Goal: Task Accomplishment & Management: Use online tool/utility

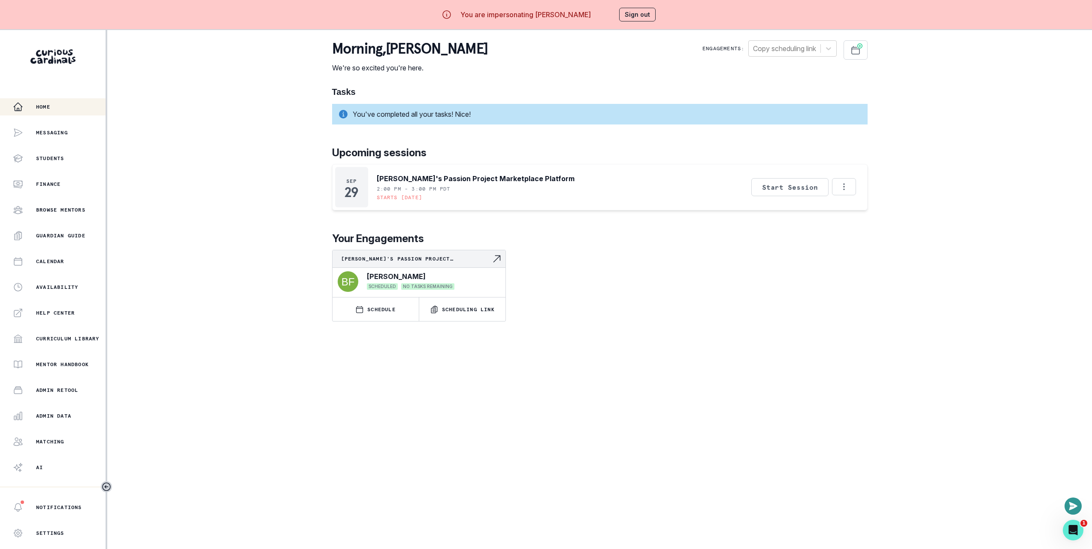
click at [632, 12] on button "Sign out" at bounding box center [637, 15] width 36 height 14
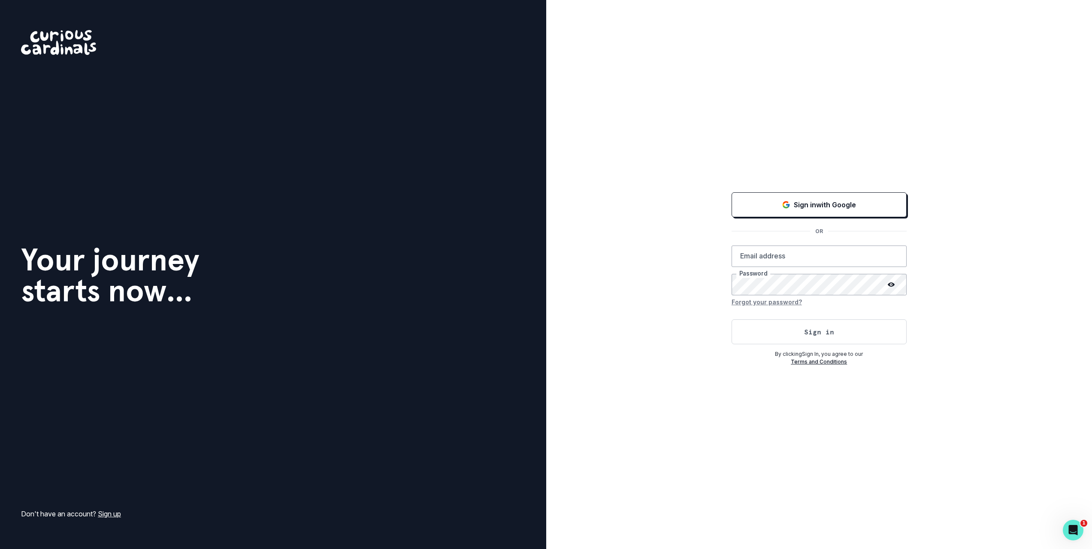
click at [711, 93] on div "Sign in with Google OR Email address Password Forgot your password? Sign in By …" at bounding box center [819, 274] width 546 height 549
type input "[PERSON_NAME][EMAIL_ADDRESS][DOMAIN_NAME]"
click at [796, 206] on div "Sign in with Google" at bounding box center [820, 205] width 154 height 10
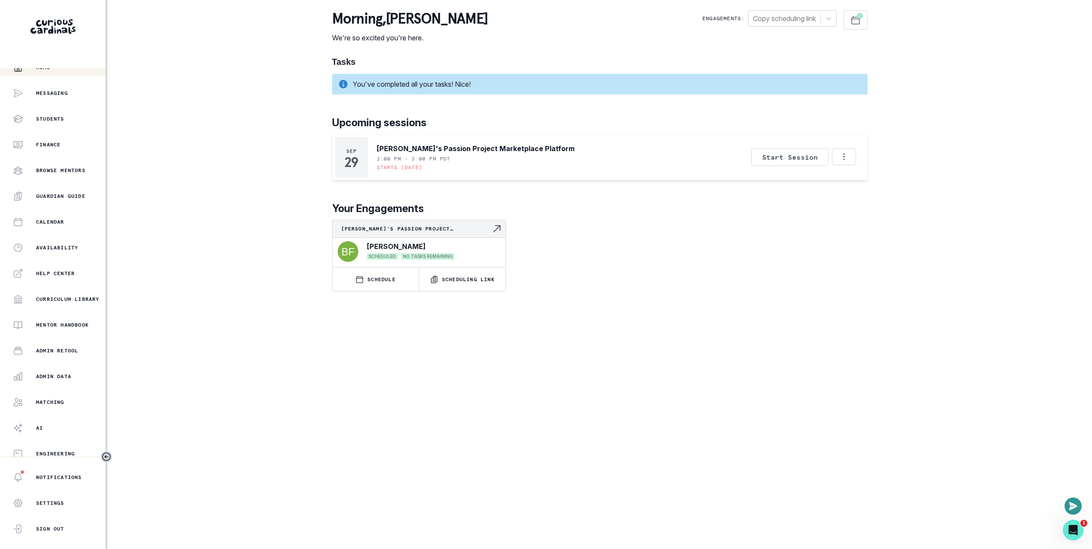
scroll to position [10, 0]
click at [77, 382] on button "Admin Data" at bounding box center [53, 375] width 106 height 17
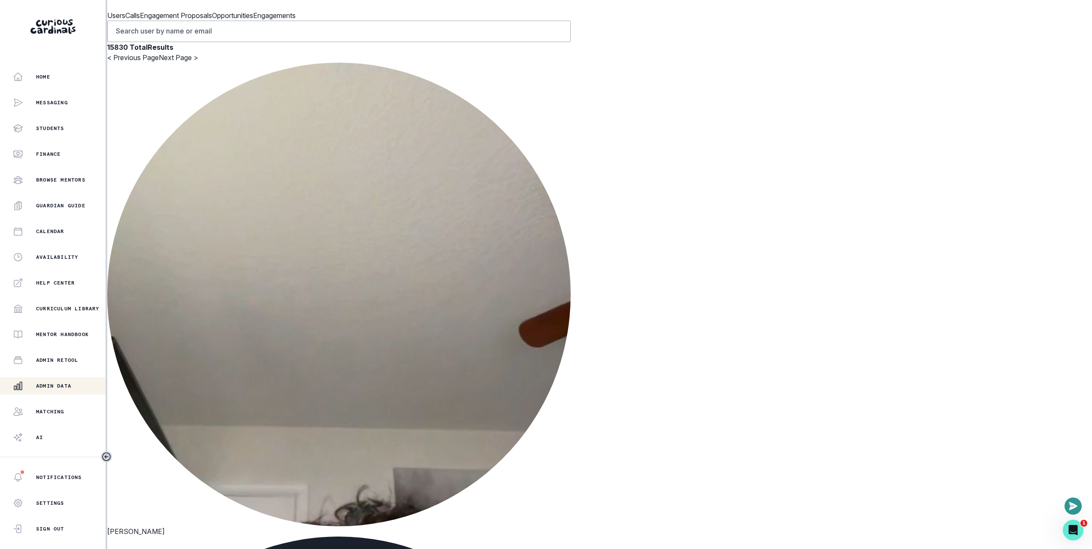
click at [390, 63] on div "< Previous Page Next Page >" at bounding box center [339, 57] width 464 height 10
click at [212, 21] on p "Engagement Proposals" at bounding box center [176, 15] width 72 height 10
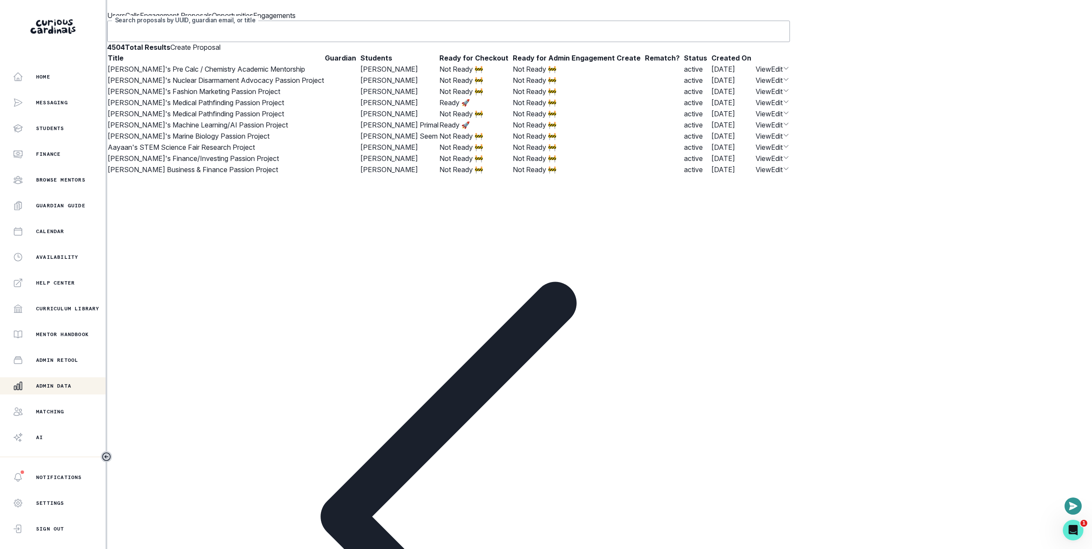
click at [513, 42] on input "Search proposals by UUID, guardian email, or title" at bounding box center [448, 31] width 683 height 21
paste input "vedhanth"
type input "vedhanth"
click at [125, 21] on p "Users" at bounding box center [116, 15] width 18 height 10
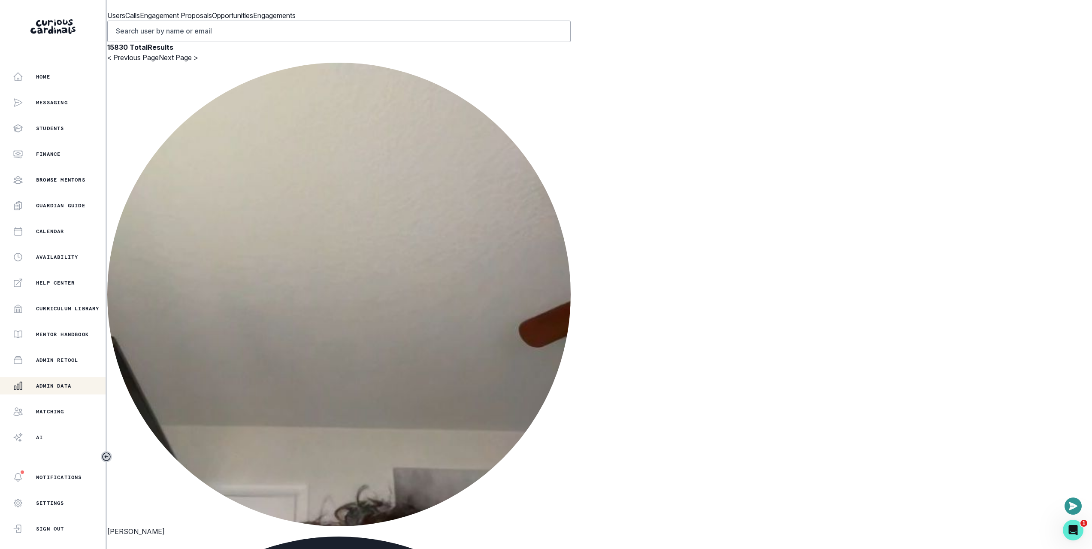
click at [292, 42] on input "Search user by name or email" at bounding box center [339, 31] width 464 height 21
paste input "vedhanth"
type input "vedhanth"
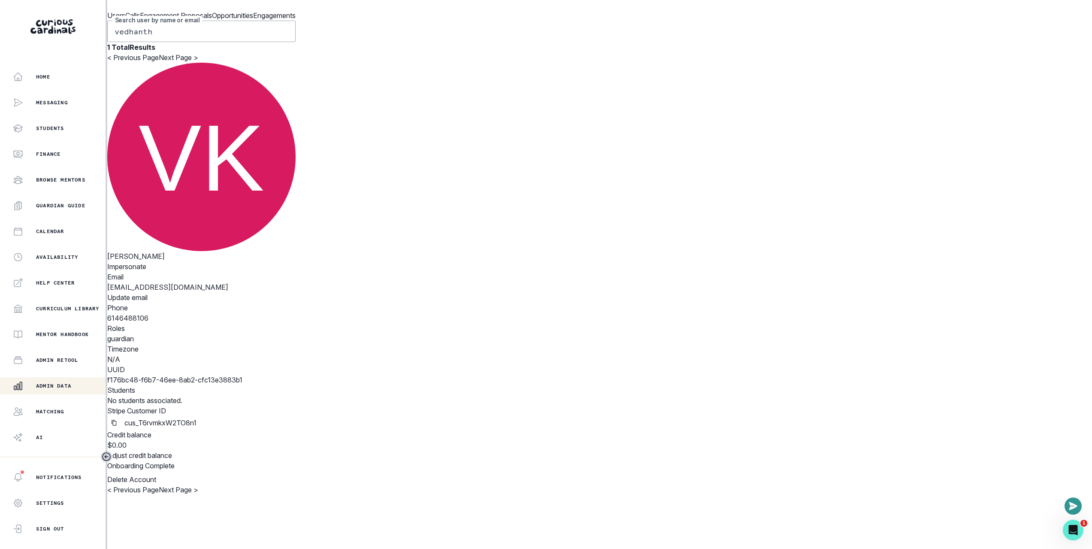
click at [146, 261] on button "Impersonate" at bounding box center [126, 266] width 39 height 10
click at [221, 261] on button "Impersonate" at bounding box center [201, 256] width 39 height 10
